Goal: Information Seeking & Learning: Learn about a topic

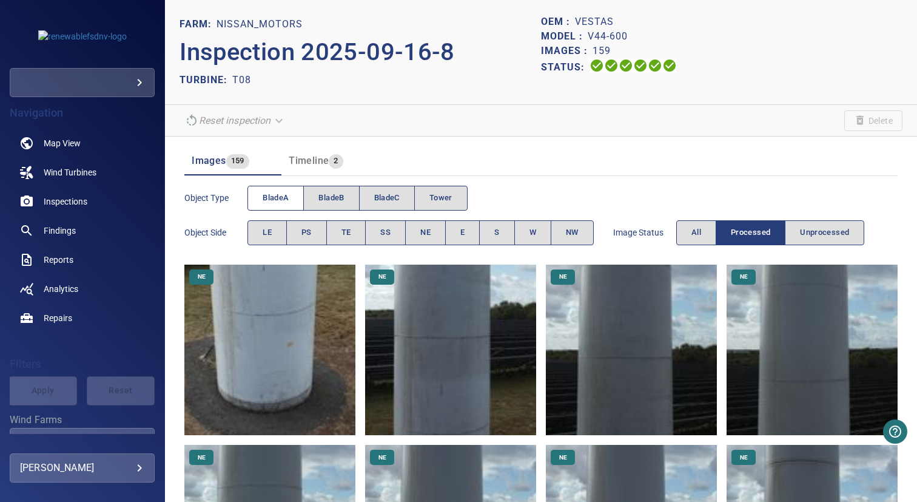
click at [282, 191] on span "bladeA" at bounding box center [276, 198] width 26 height 14
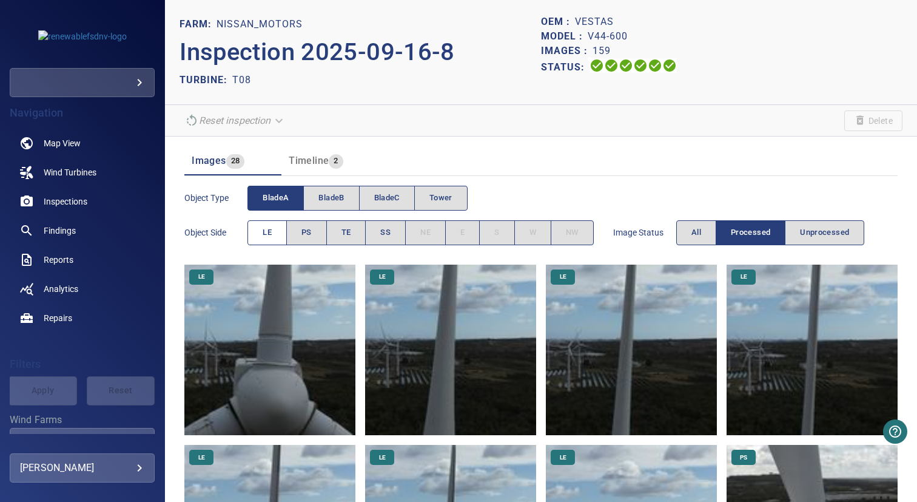
click at [274, 224] on button "LE" at bounding box center [266, 232] width 39 height 25
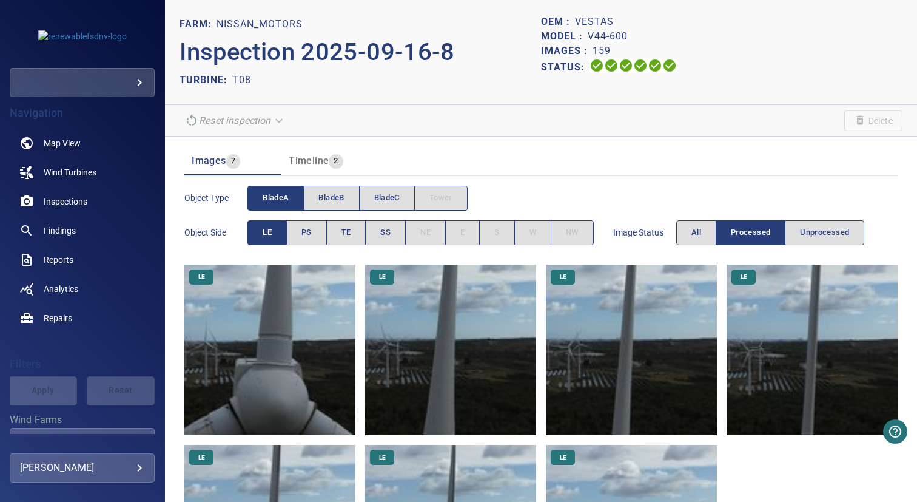
scroll to position [139, 0]
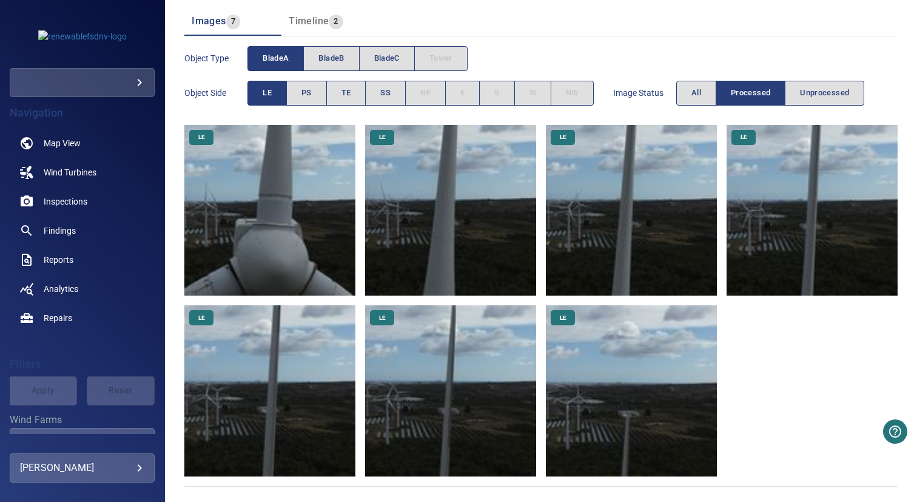
click at [579, 421] on img at bounding box center [631, 390] width 171 height 171
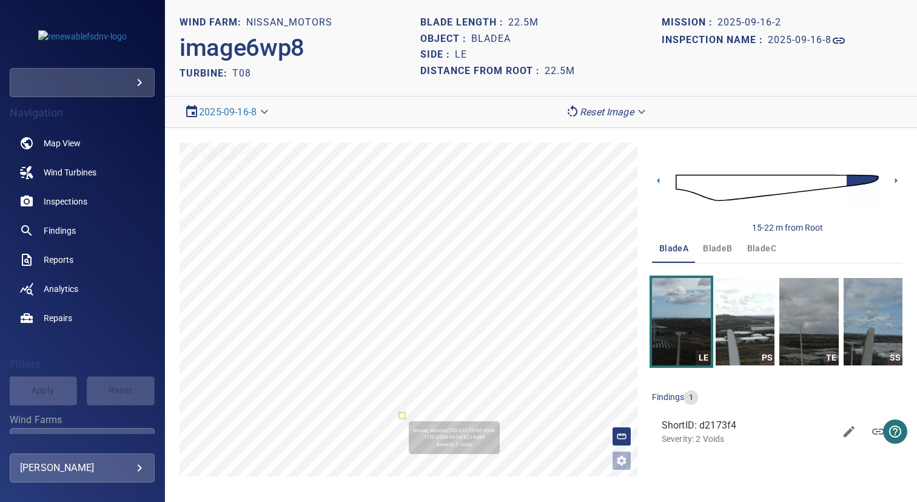
click at [403, 414] on icon at bounding box center [402, 415] width 4 height 4
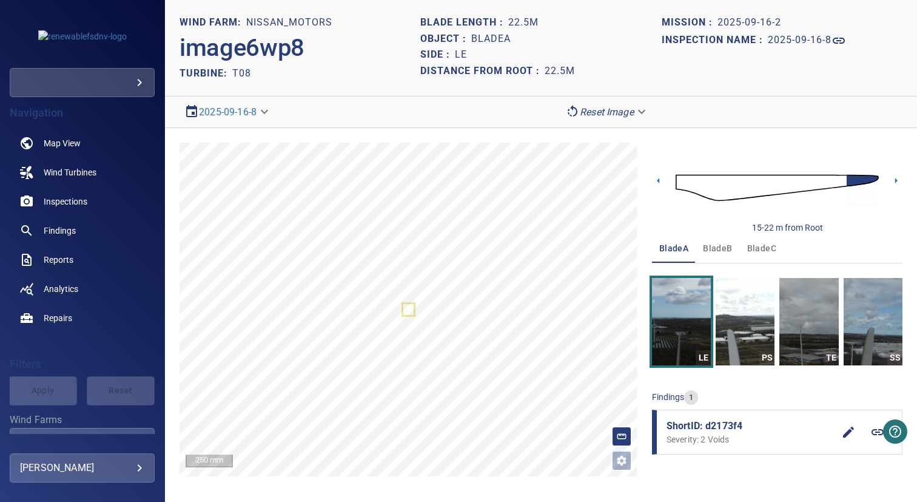
click at [875, 434] on icon at bounding box center [877, 432] width 12 height 6
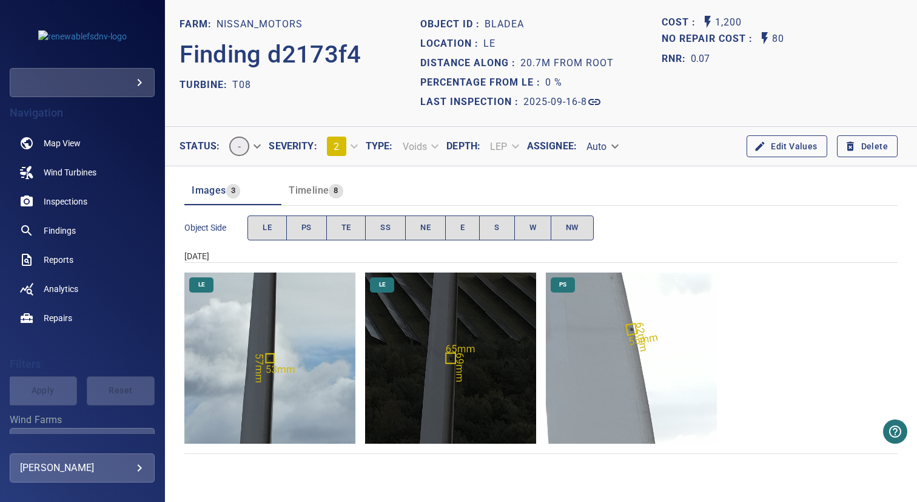
click at [325, 186] on span "Timeline" at bounding box center [309, 190] width 40 height 12
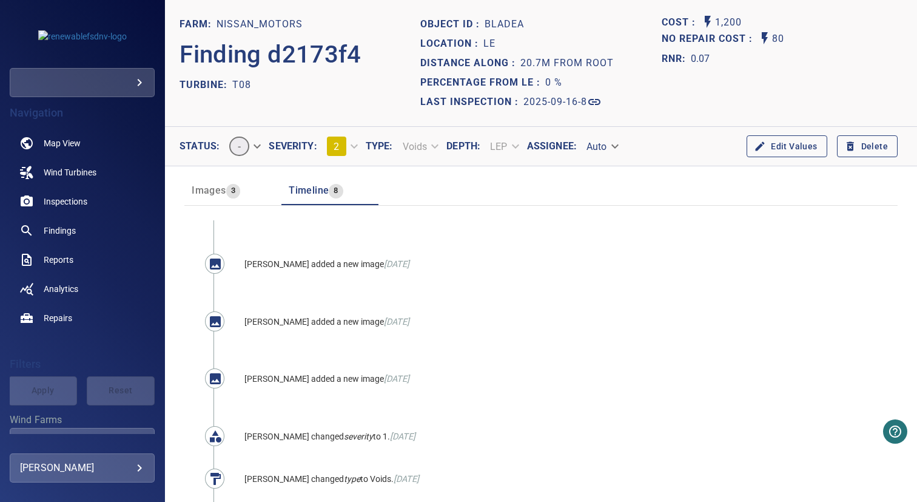
click at [226, 187] on span "3" at bounding box center [233, 191] width 14 height 14
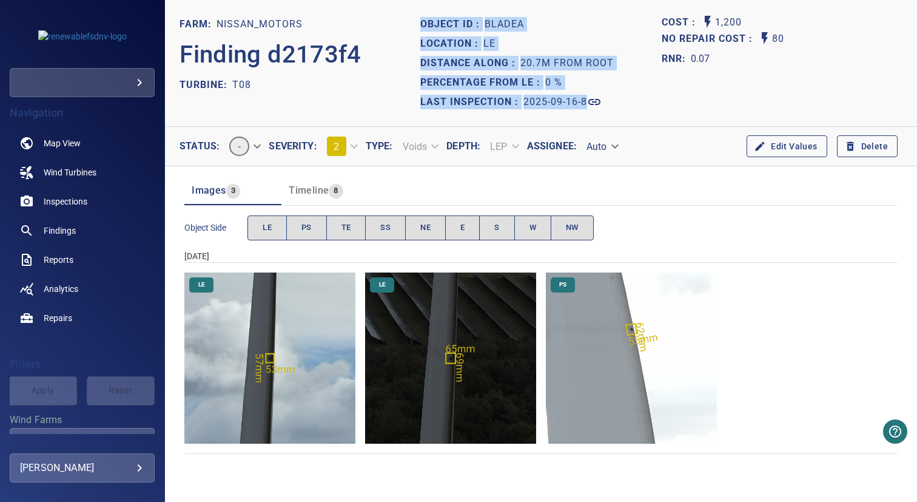
drag, startPoint x: 423, startPoint y: 25, endPoint x: 612, endPoint y: 113, distance: 208.9
click at [612, 113] on header "FARM: Nissan_Motors Finding d2173f4 TURBINE: T08 Object ID : bladeA Location : …" at bounding box center [541, 63] width 752 height 127
click at [629, 92] on div "Last Inspection : 2025-09-16-8" at bounding box center [540, 101] width 241 height 19
